Goal: Information Seeking & Learning: Understand process/instructions

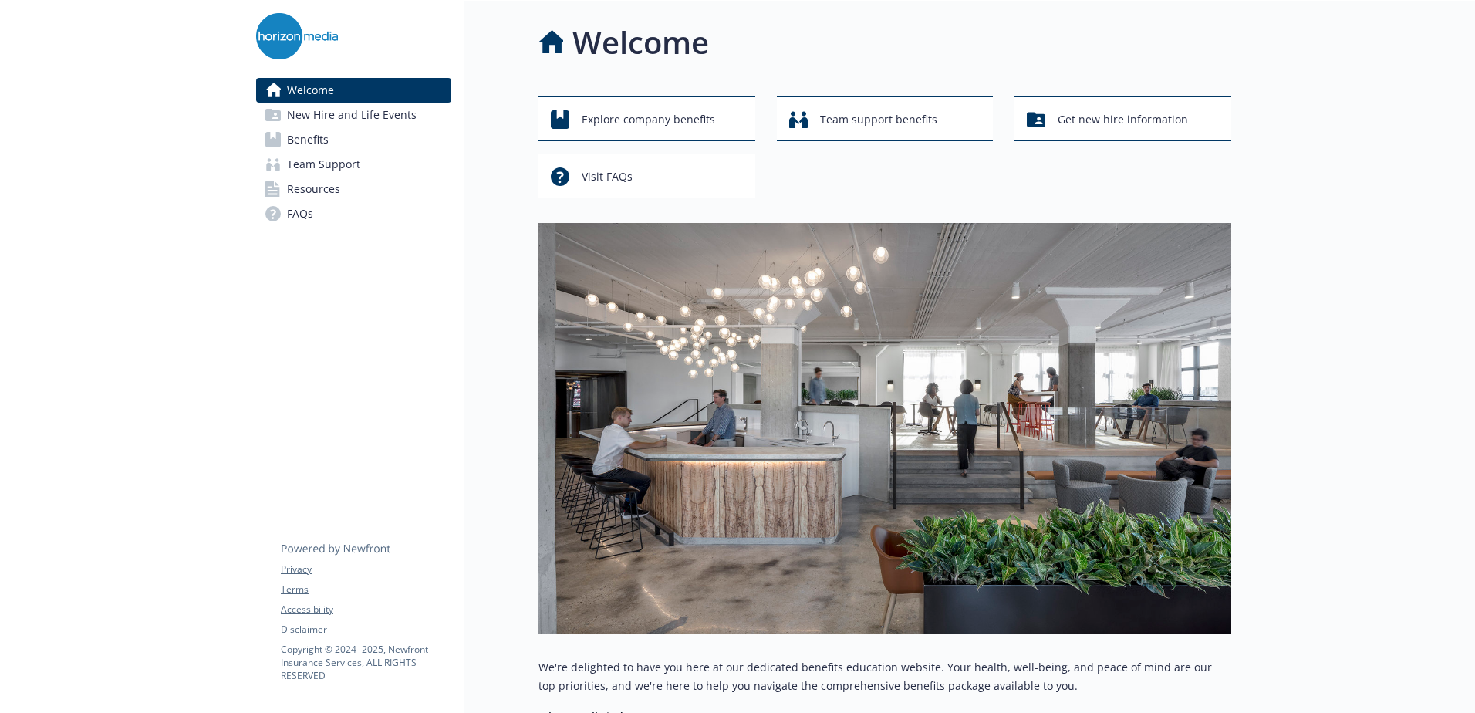
click at [310, 136] on span "Benefits" at bounding box center [308, 139] width 42 height 25
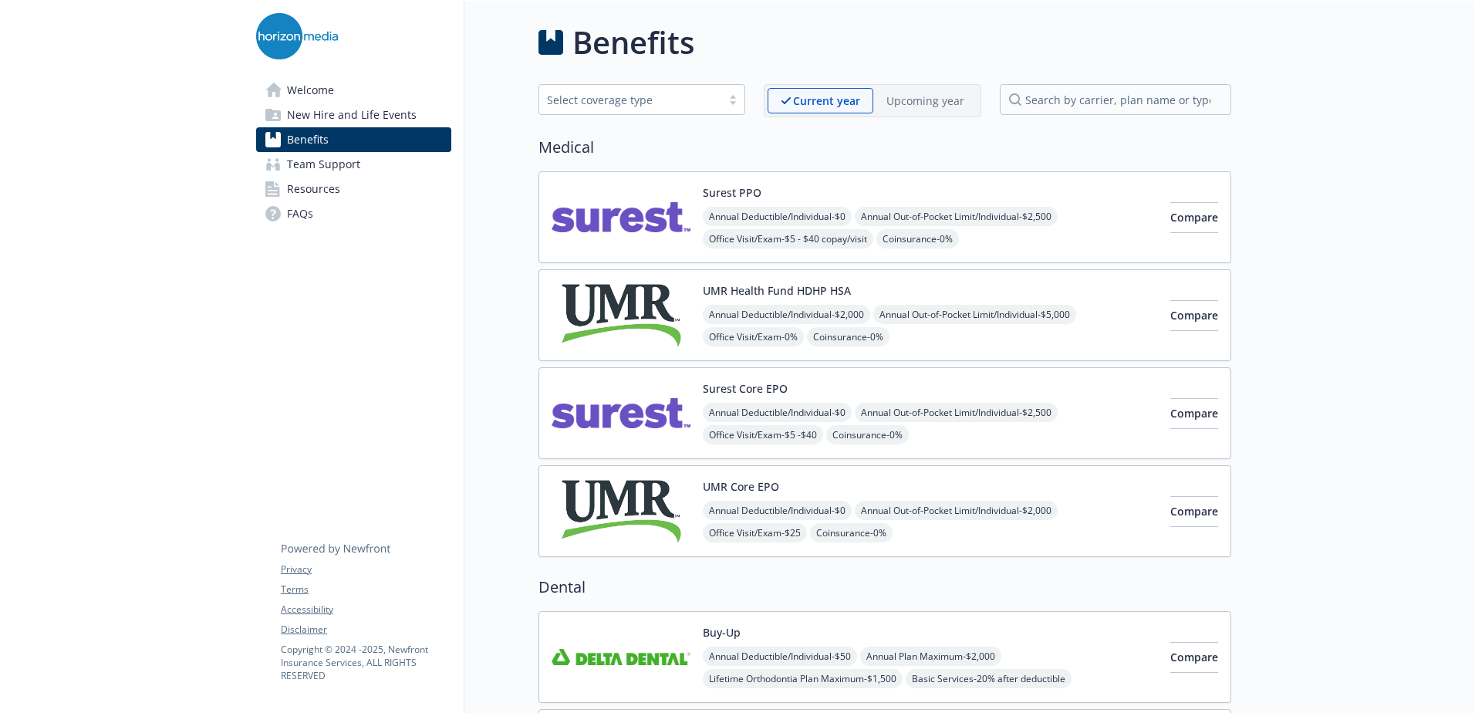
click at [284, 21] on img at bounding box center [297, 36] width 82 height 46
click at [578, 209] on img at bounding box center [620, 217] width 139 height 66
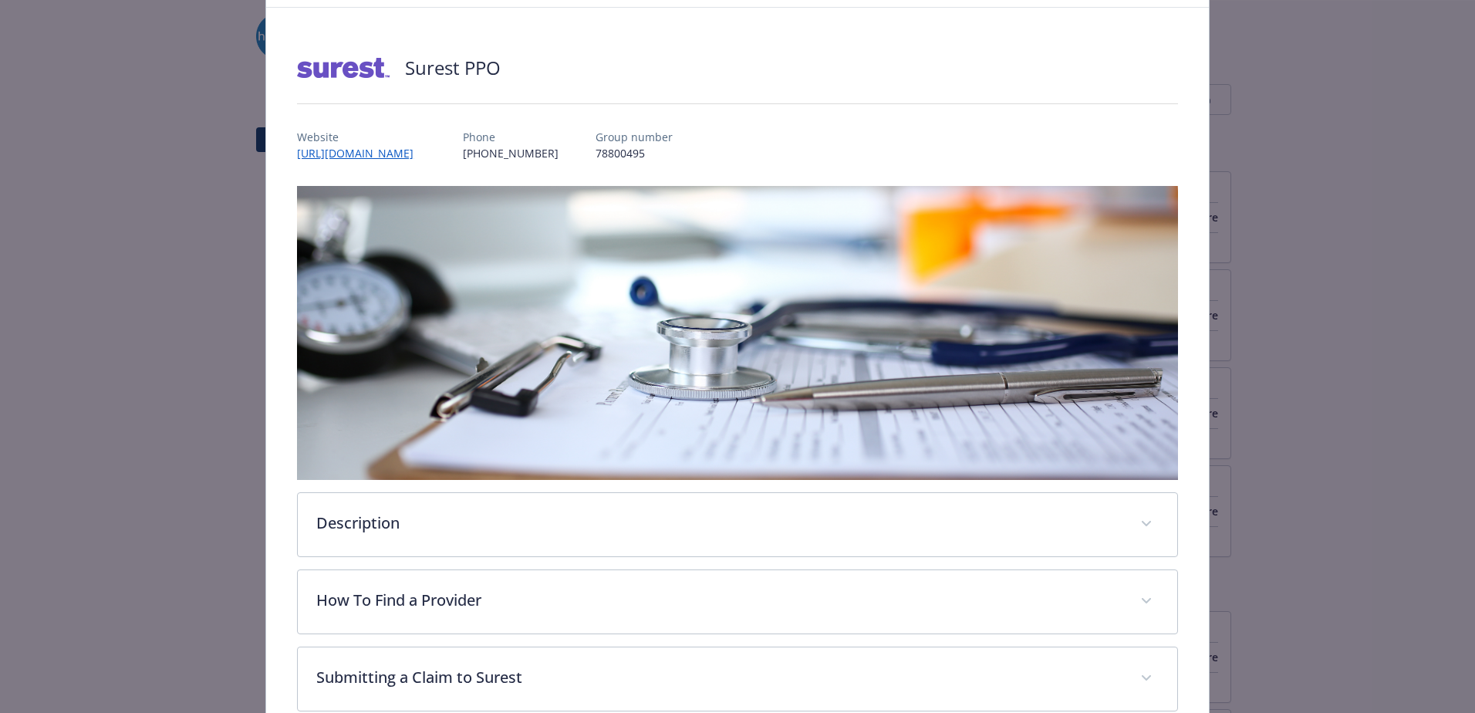
scroll to position [123, 0]
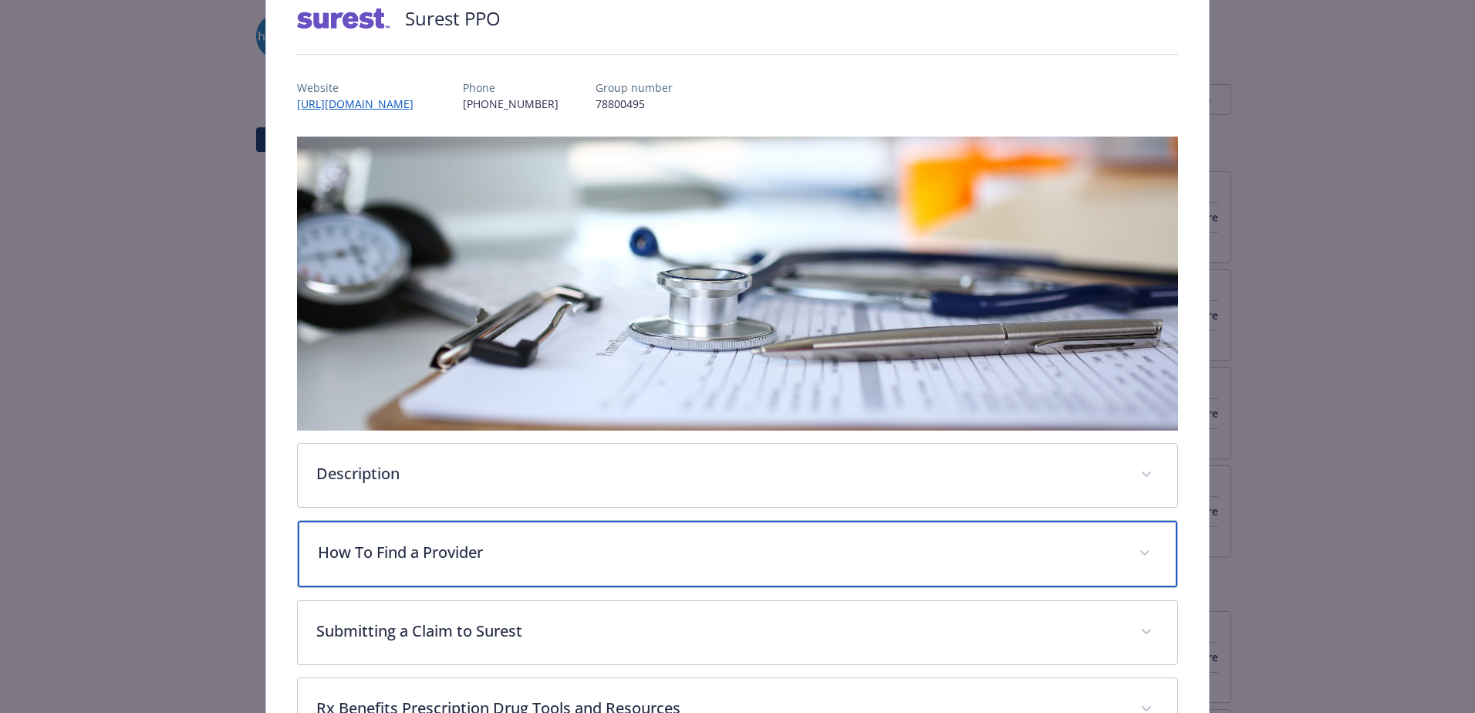
click at [423, 551] on p "How To Find a Provider" at bounding box center [719, 552] width 802 height 23
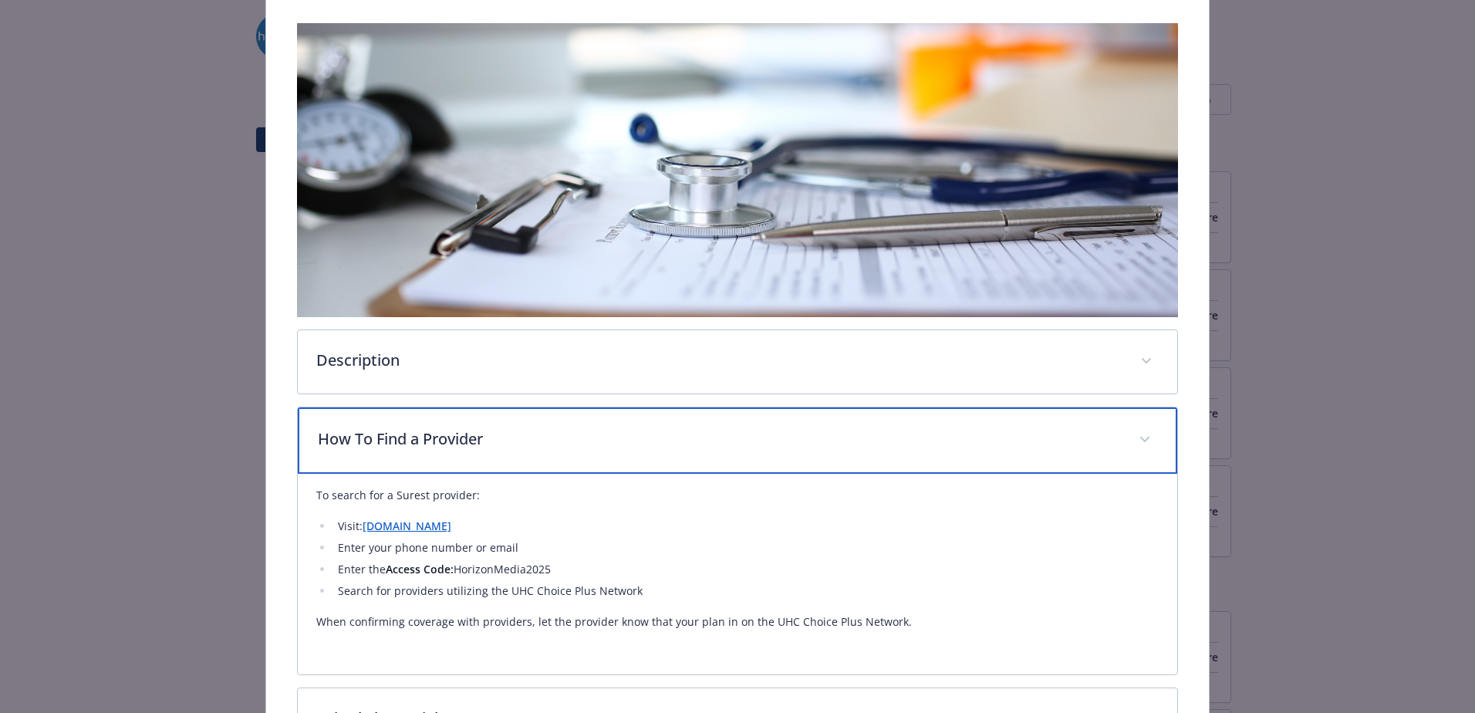
scroll to position [278, 0]
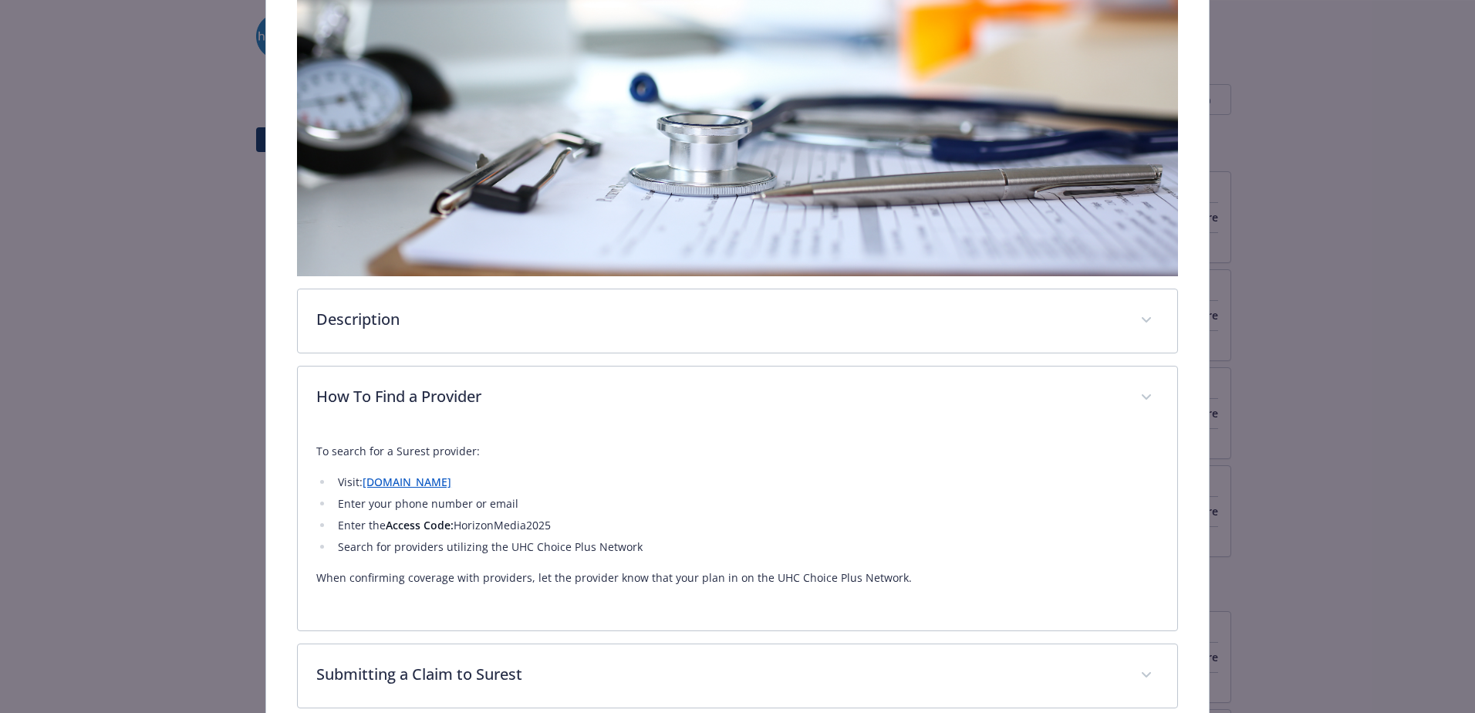
click at [403, 484] on link "join.surest.com" at bounding box center [406, 481] width 89 height 15
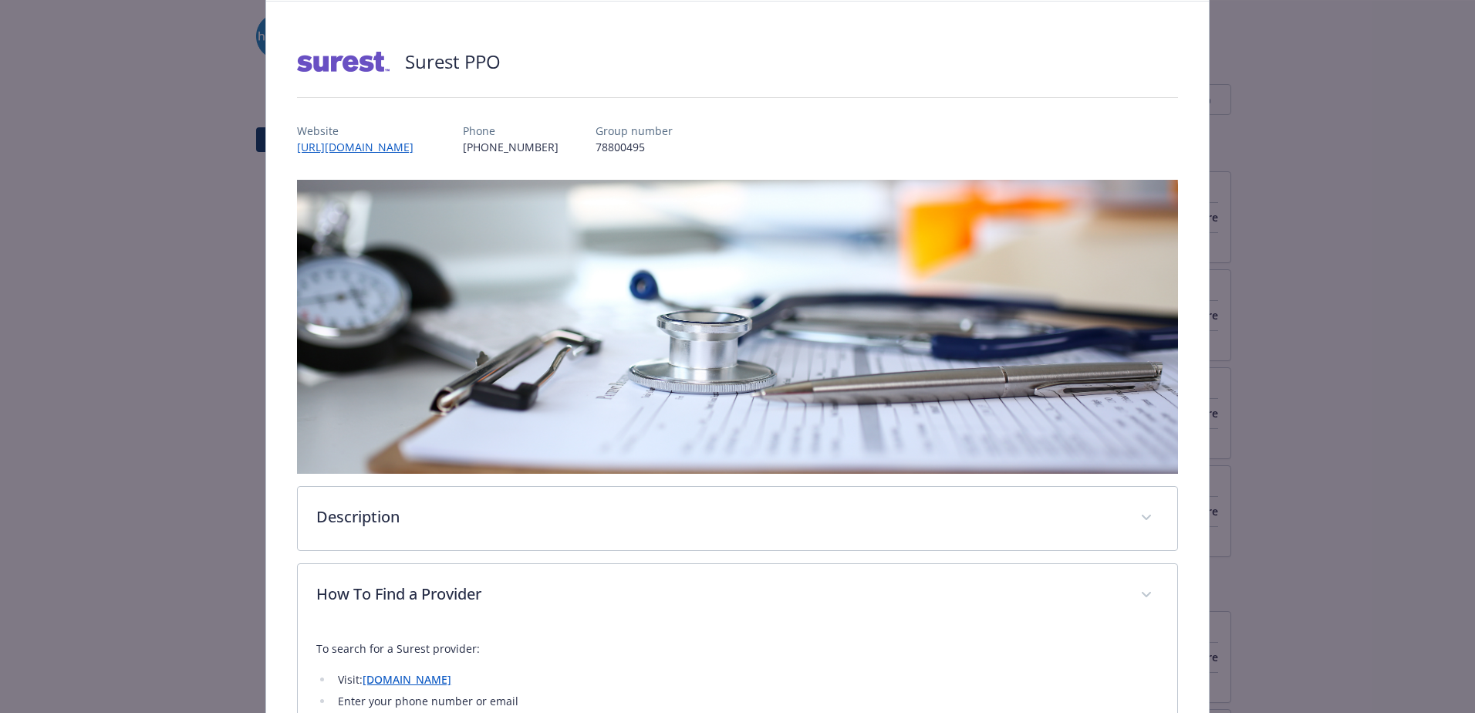
scroll to position [0, 0]
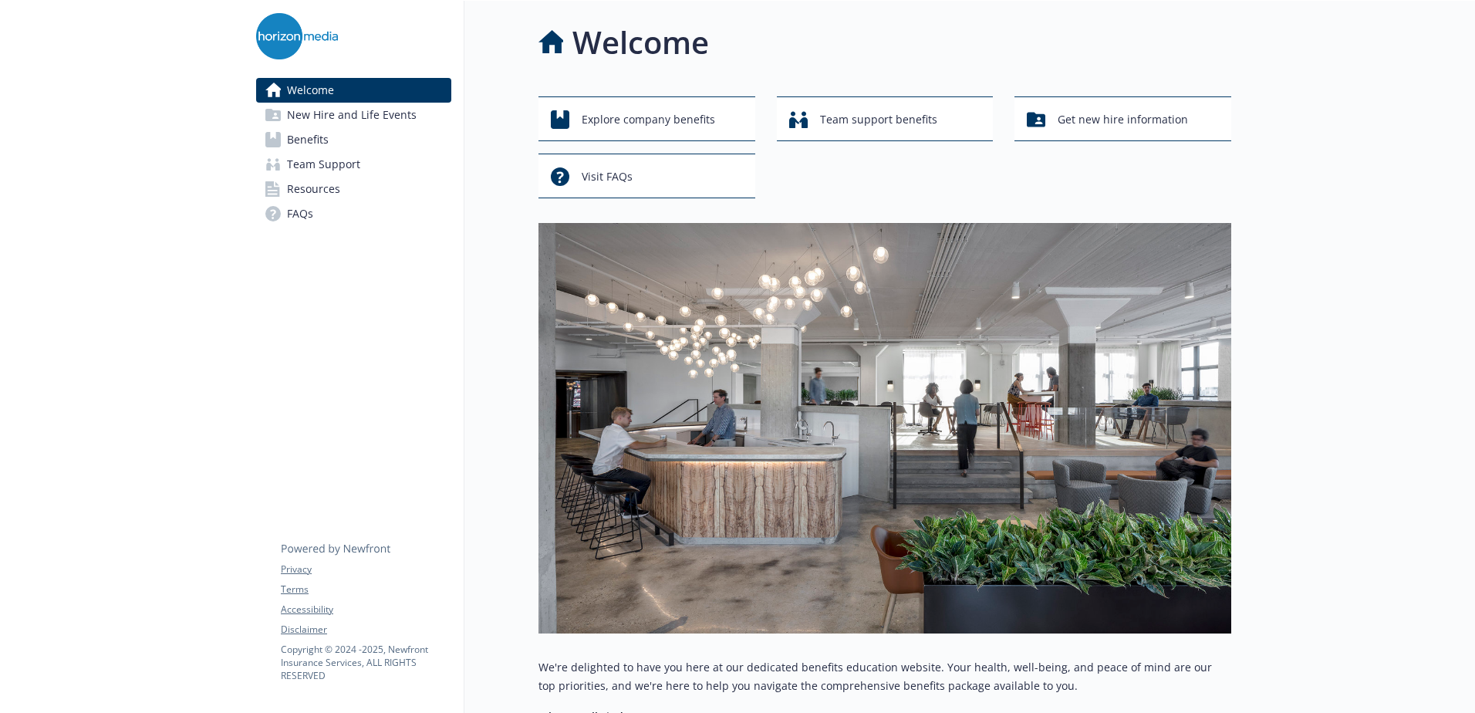
click at [284, 32] on img at bounding box center [297, 36] width 82 height 46
click at [313, 143] on span "Benefits" at bounding box center [308, 139] width 42 height 25
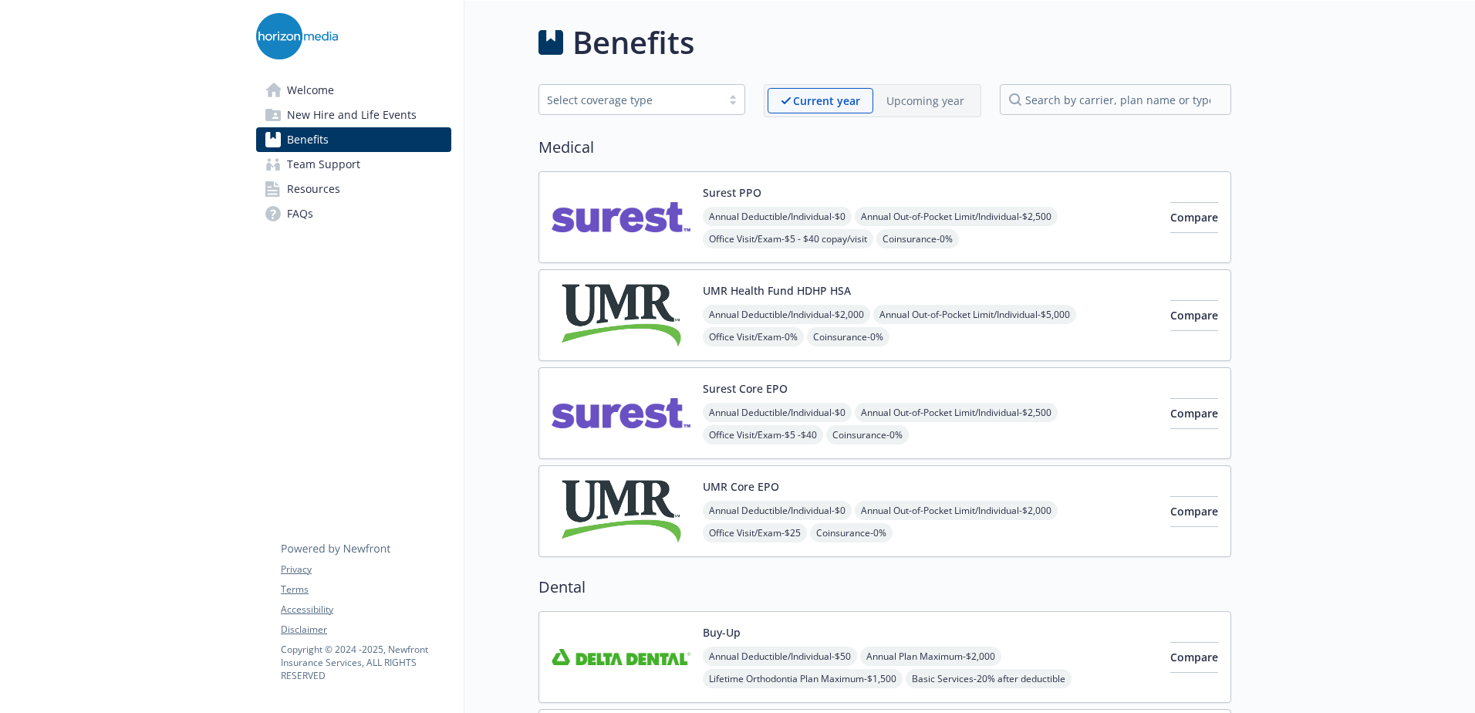
click at [290, 32] on img at bounding box center [297, 36] width 82 height 46
